Goal: Information Seeking & Learning: Learn about a topic

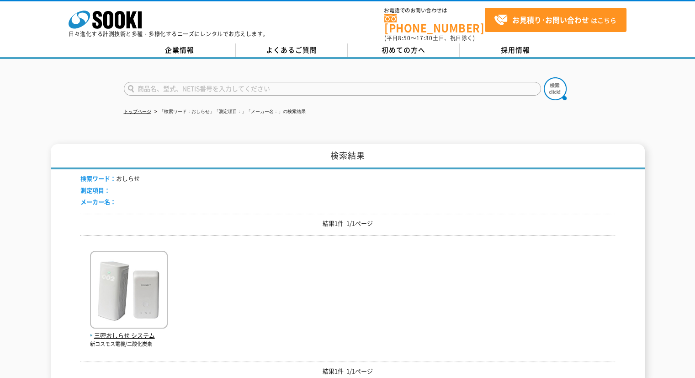
click at [281, 85] on input "text" at bounding box center [332, 89] width 417 height 14
type input "お"
type input "マスター"
click at [552, 90] on img at bounding box center [555, 88] width 23 height 23
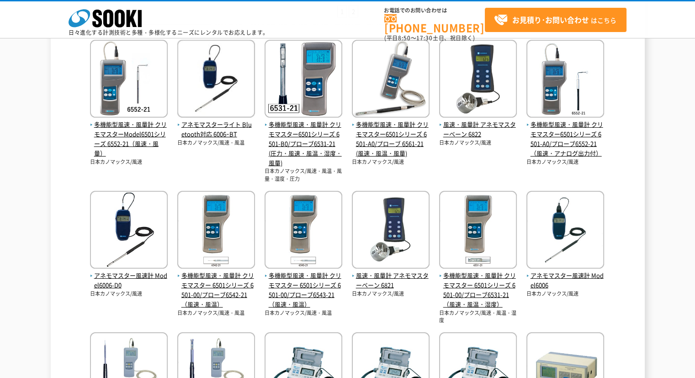
scroll to position [411, 0]
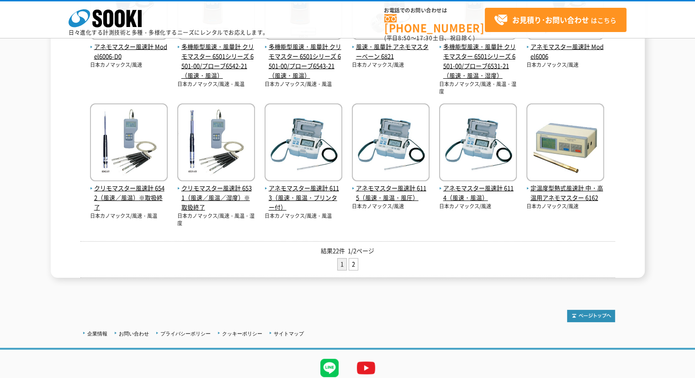
click at [346, 260] on ul "1 2" at bounding box center [347, 265] width 535 height 15
click at [351, 260] on link "2" at bounding box center [353, 263] width 9 height 11
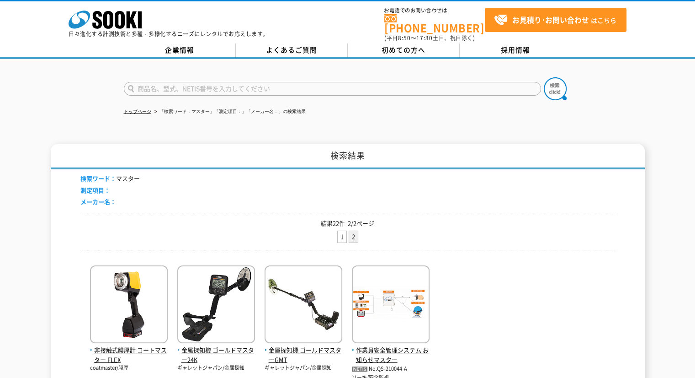
scroll to position [137, 0]
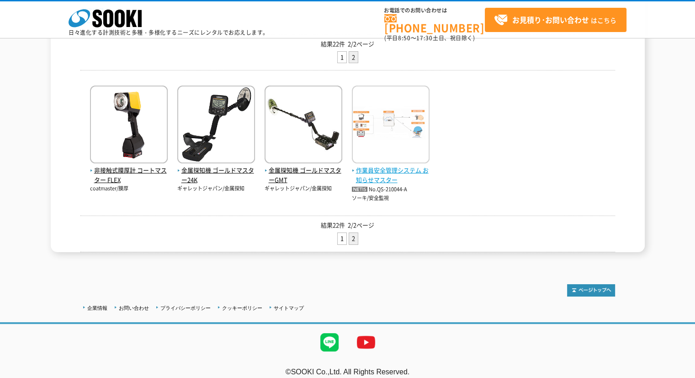
click at [376, 152] on img at bounding box center [391, 125] width 78 height 80
